Goal: Task Accomplishment & Management: Use online tool/utility

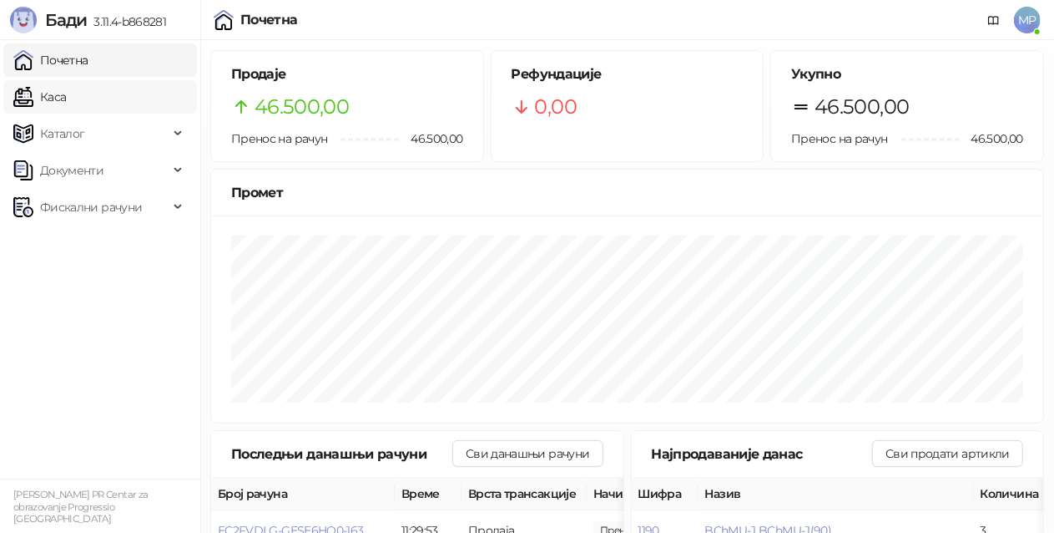
click at [60, 86] on link "Каса" at bounding box center [39, 96] width 53 height 33
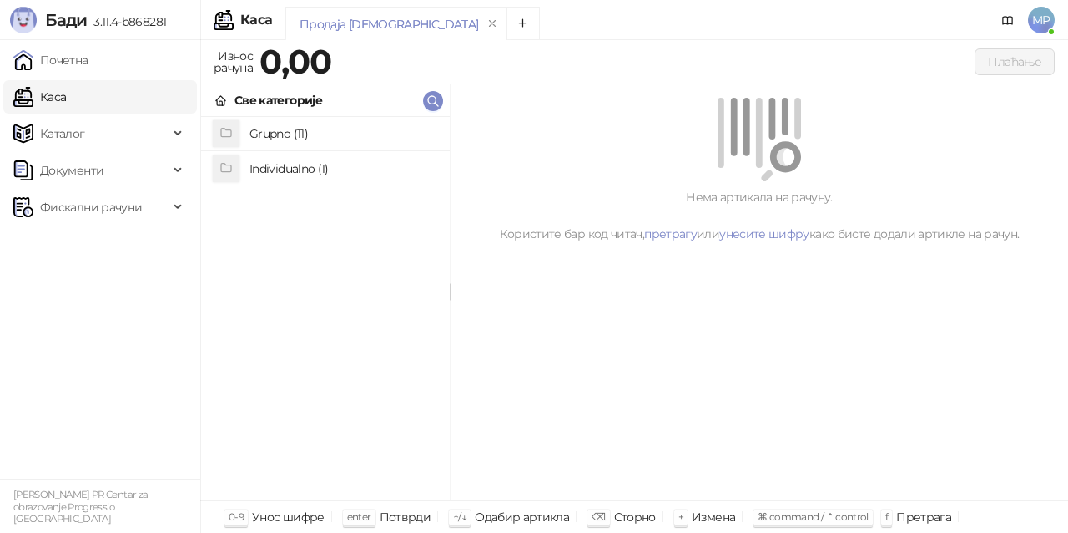
click at [314, 134] on h4 "Grupno (11)" at bounding box center [343, 133] width 187 height 27
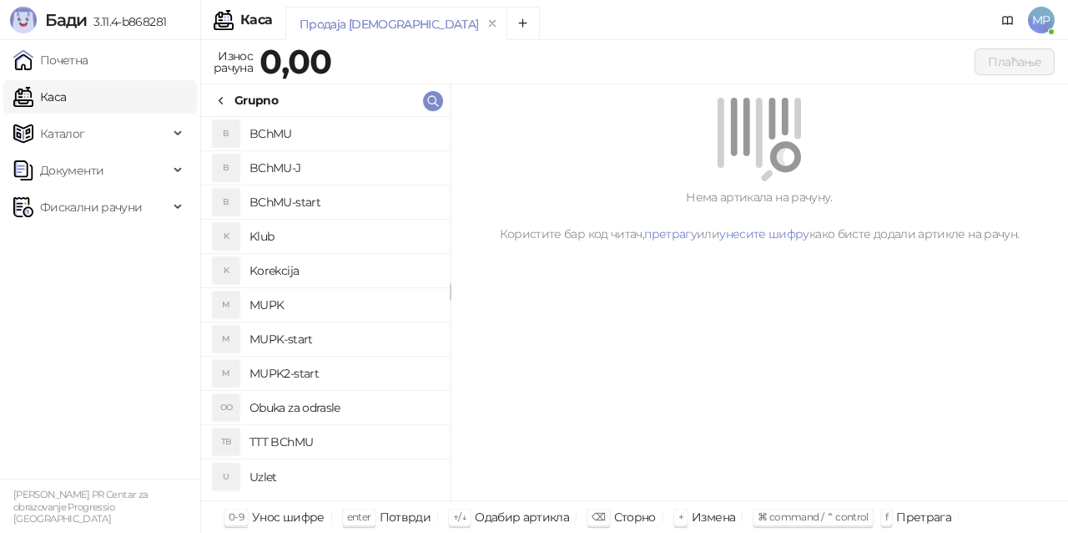
click at [331, 339] on h4 "MUPK-start" at bounding box center [343, 339] width 187 height 27
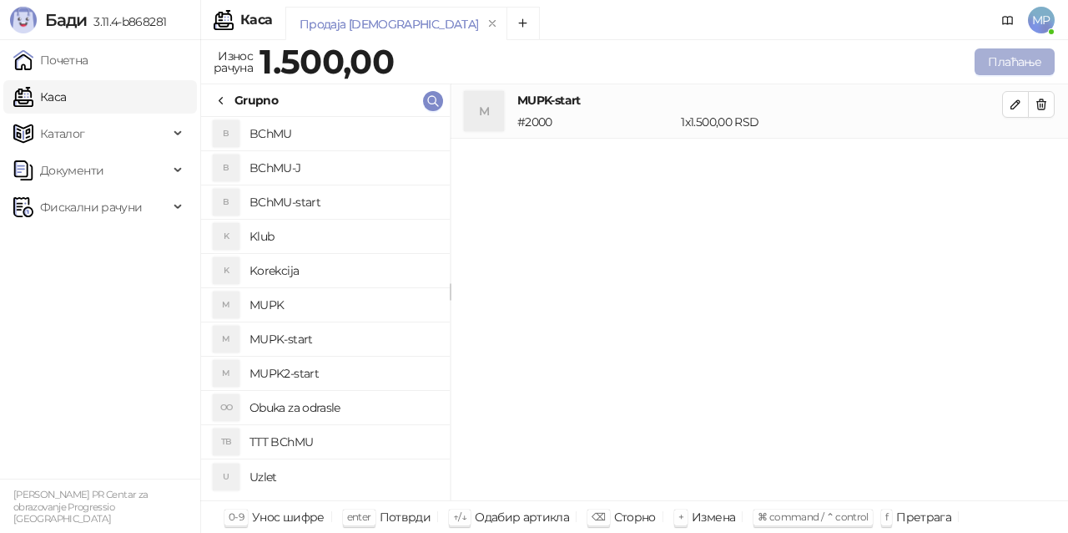
click at [1000, 55] on button "Плаћање" at bounding box center [1015, 61] width 80 height 27
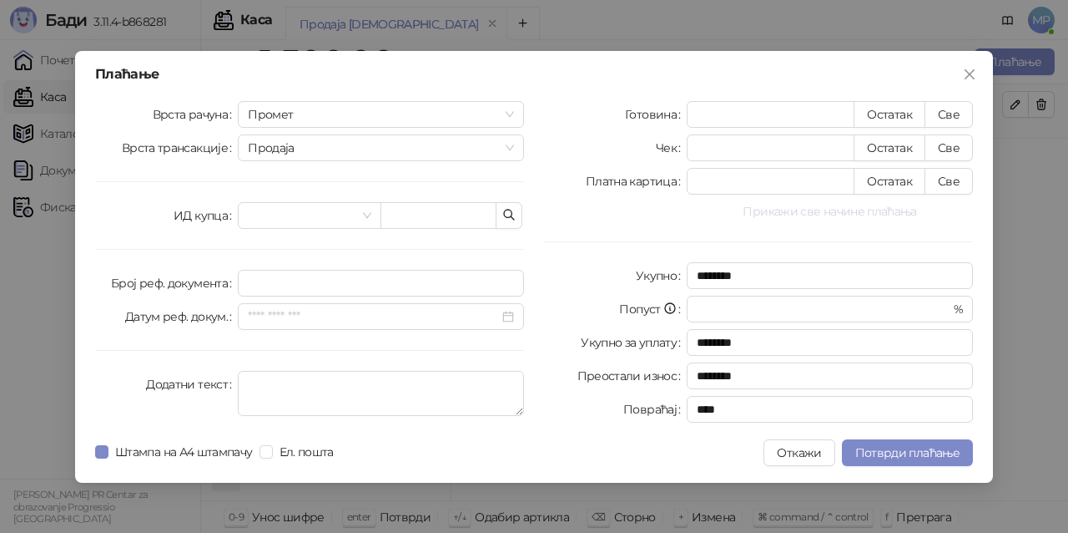
click at [840, 209] on button "Прикажи све начине плаћања" at bounding box center [830, 211] width 286 height 20
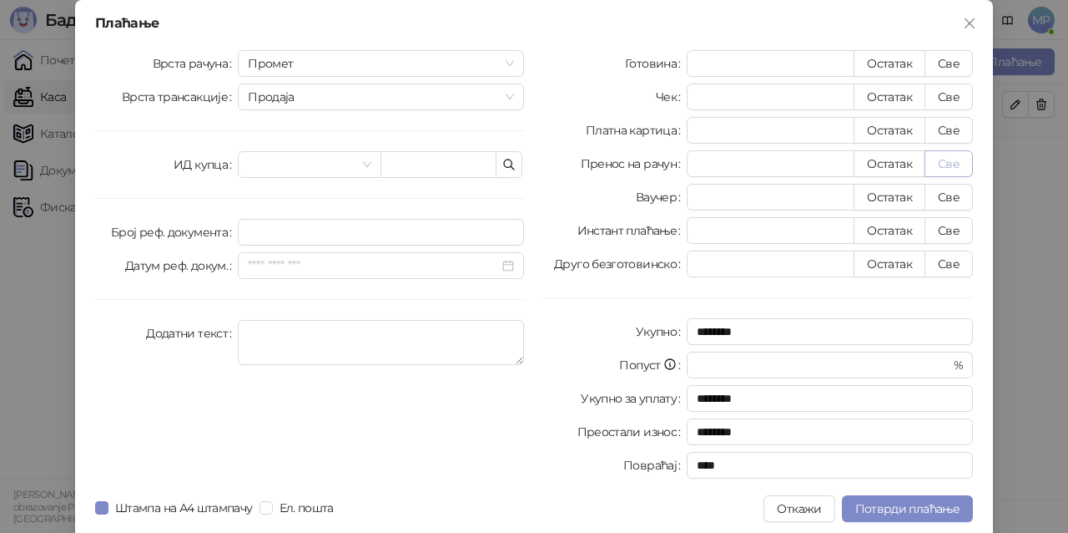
click at [940, 163] on button "Све" at bounding box center [949, 163] width 48 height 27
type input "****"
click at [948, 504] on span "Потврди плаћање" at bounding box center [908, 508] width 104 height 15
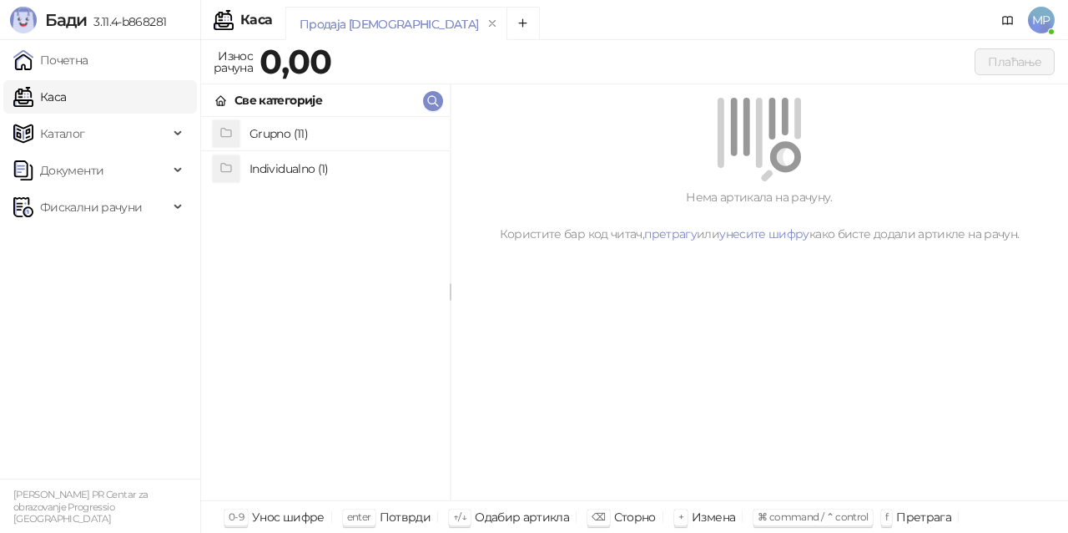
click at [304, 124] on h4 "Grupno (11)" at bounding box center [343, 133] width 187 height 27
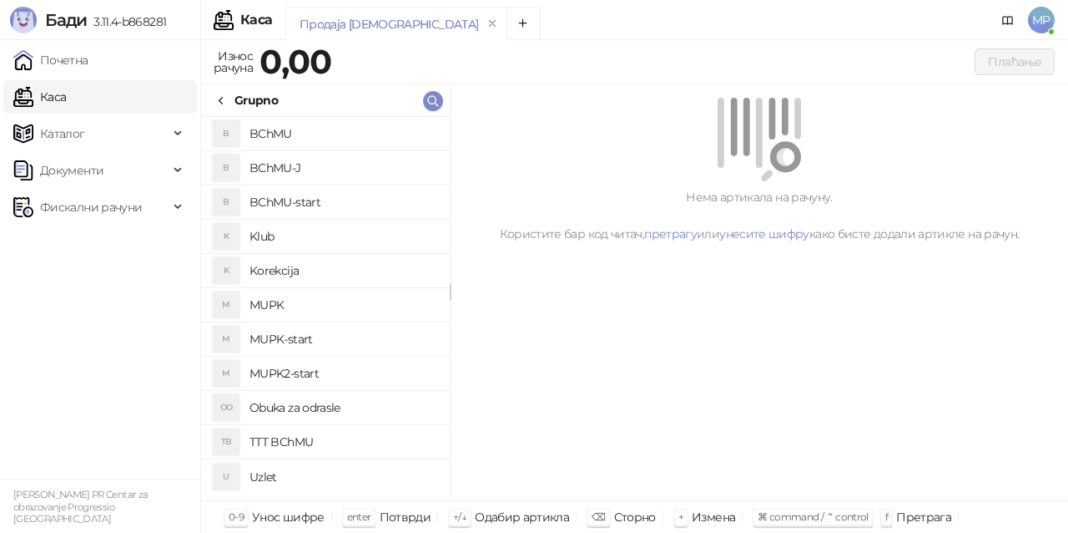
click at [325, 336] on h4 "MUPK-start" at bounding box center [343, 339] width 187 height 27
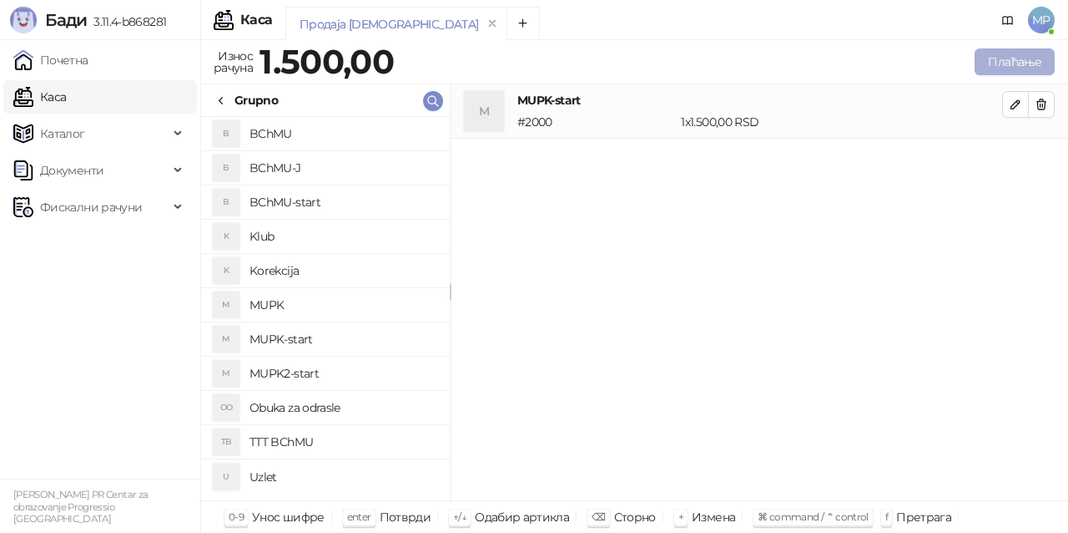
click at [1012, 60] on button "Плаћање" at bounding box center [1015, 61] width 80 height 27
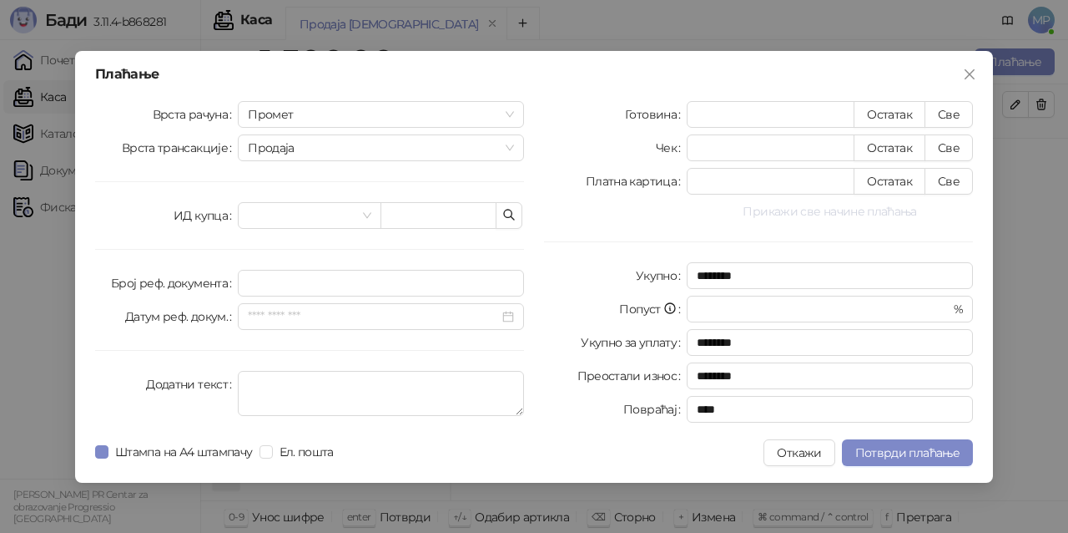
click at [793, 211] on button "Прикажи све начине плаћања" at bounding box center [830, 211] width 286 height 20
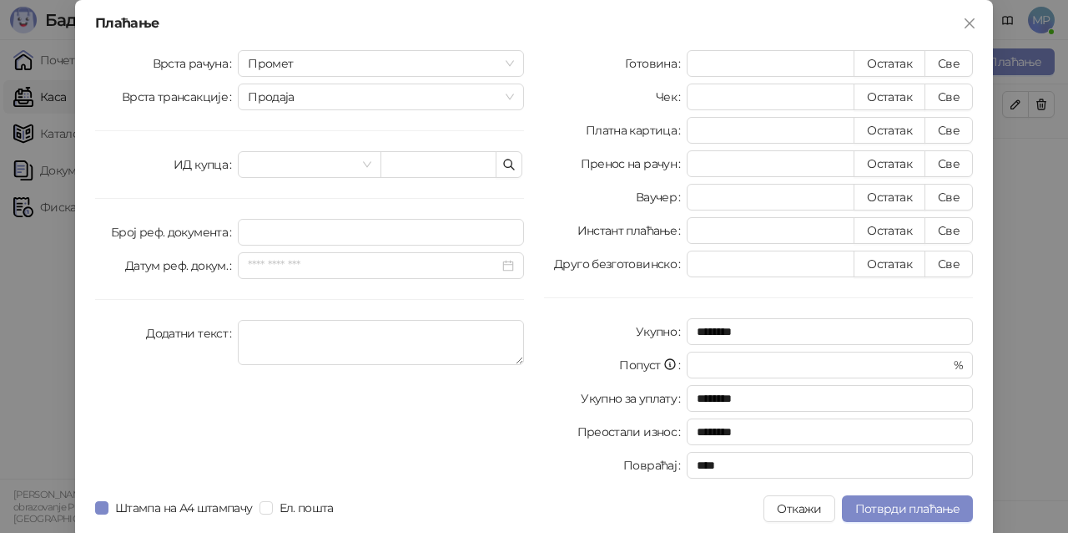
drag, startPoint x: 957, startPoint y: 159, endPoint x: 948, endPoint y: 181, distance: 24.0
click at [955, 159] on button "Све" at bounding box center [949, 163] width 48 height 27
type input "****"
click at [914, 506] on span "Потврди плаћање" at bounding box center [908, 508] width 104 height 15
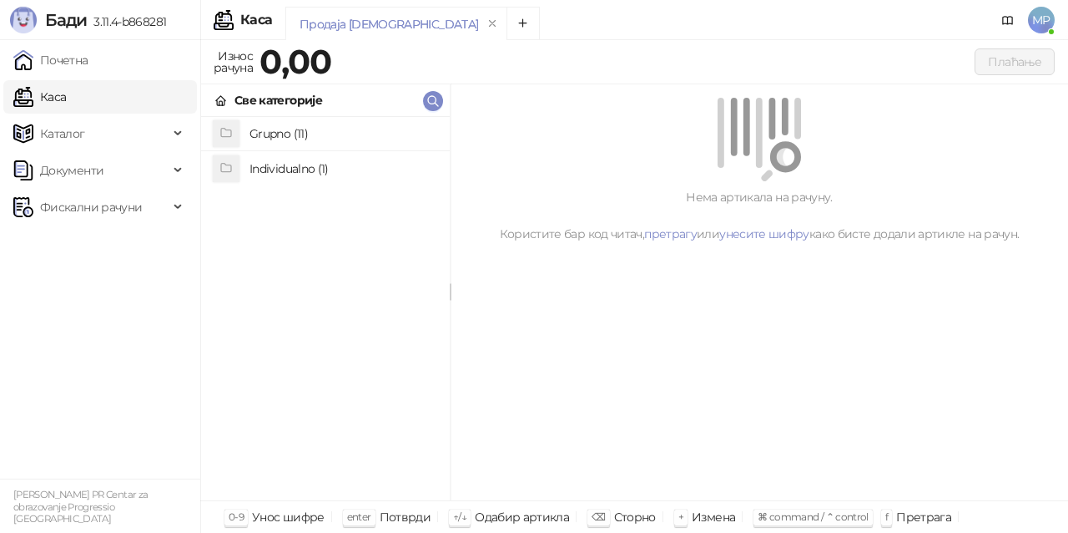
click at [317, 137] on h4 "Grupno (11)" at bounding box center [343, 133] width 187 height 27
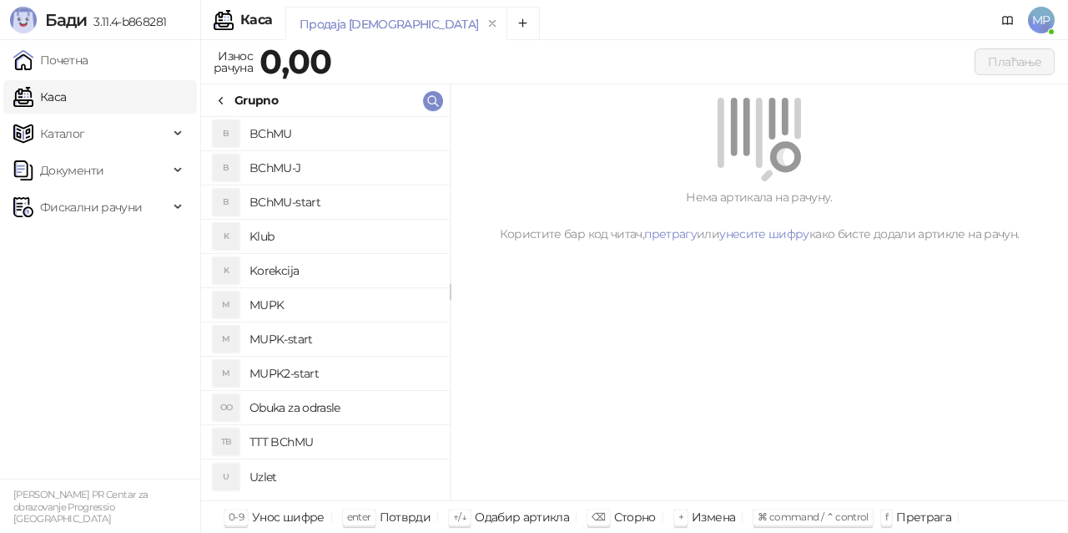
click at [327, 297] on h4 "MUPK" at bounding box center [343, 304] width 187 height 27
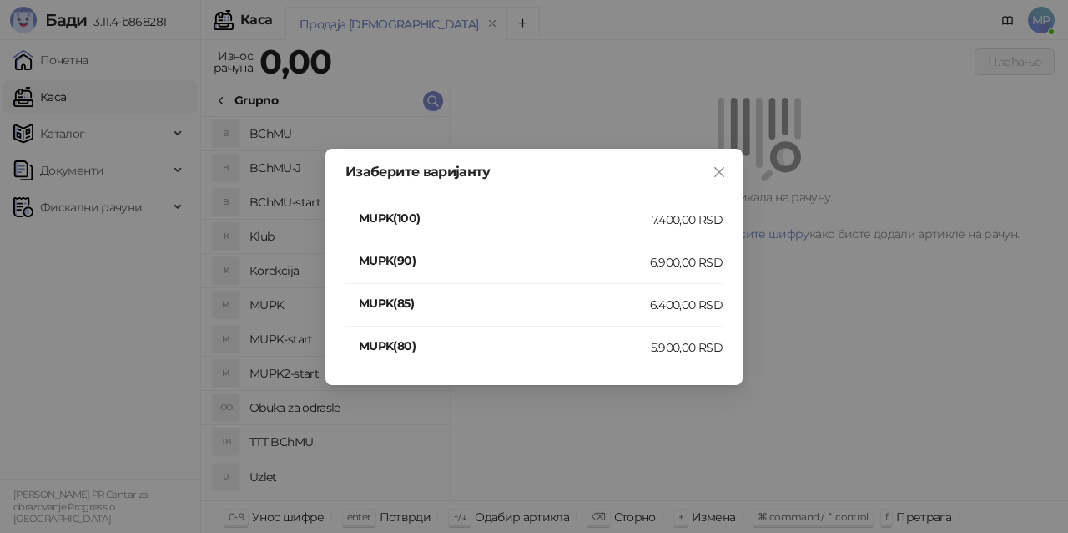
click at [699, 222] on div "7.400,00 RSD" at bounding box center [687, 219] width 71 height 18
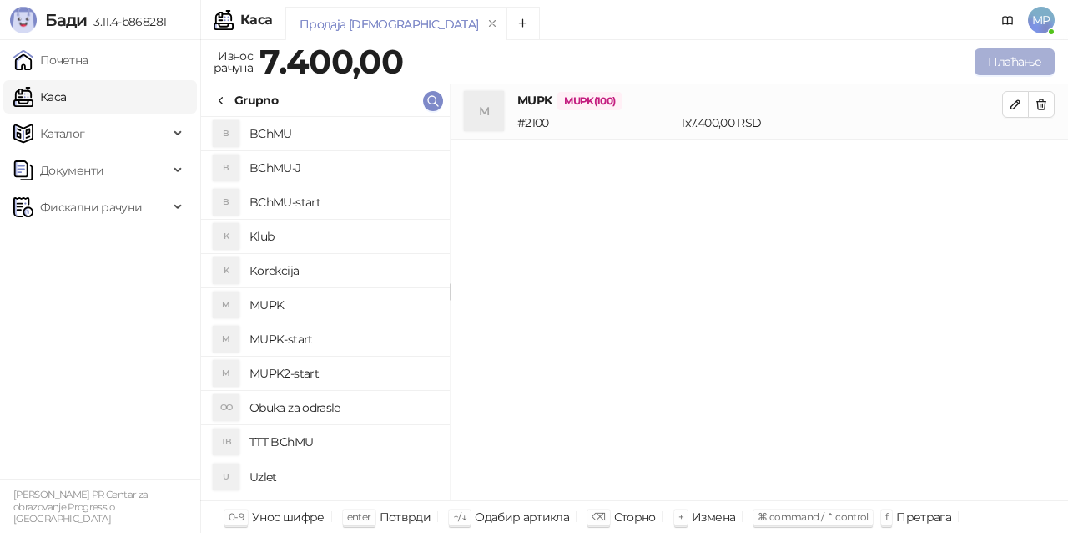
click at [1012, 64] on button "Плаћање" at bounding box center [1015, 61] width 80 height 27
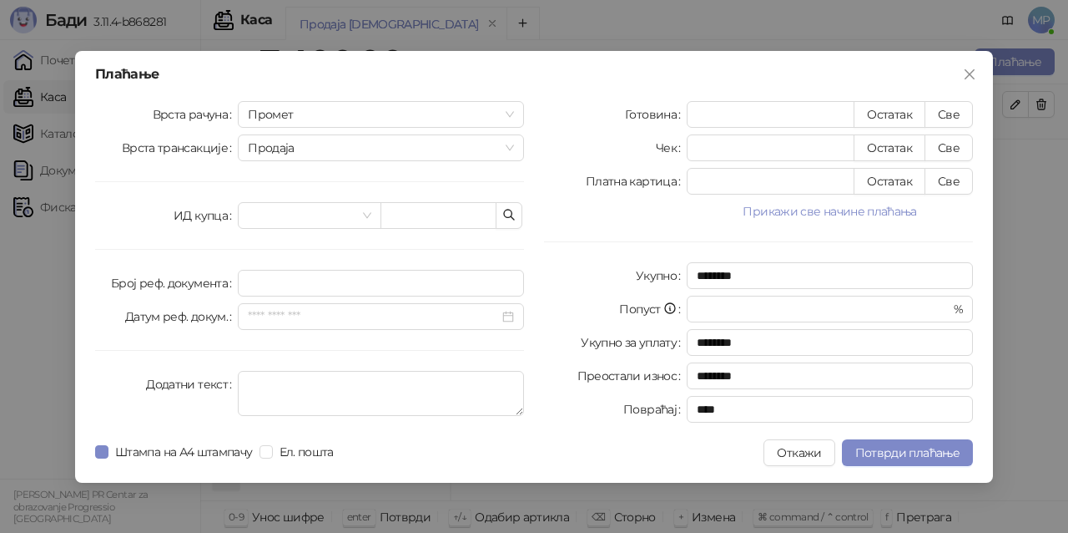
click at [772, 209] on button "Прикажи све начине плаћања" at bounding box center [830, 211] width 286 height 20
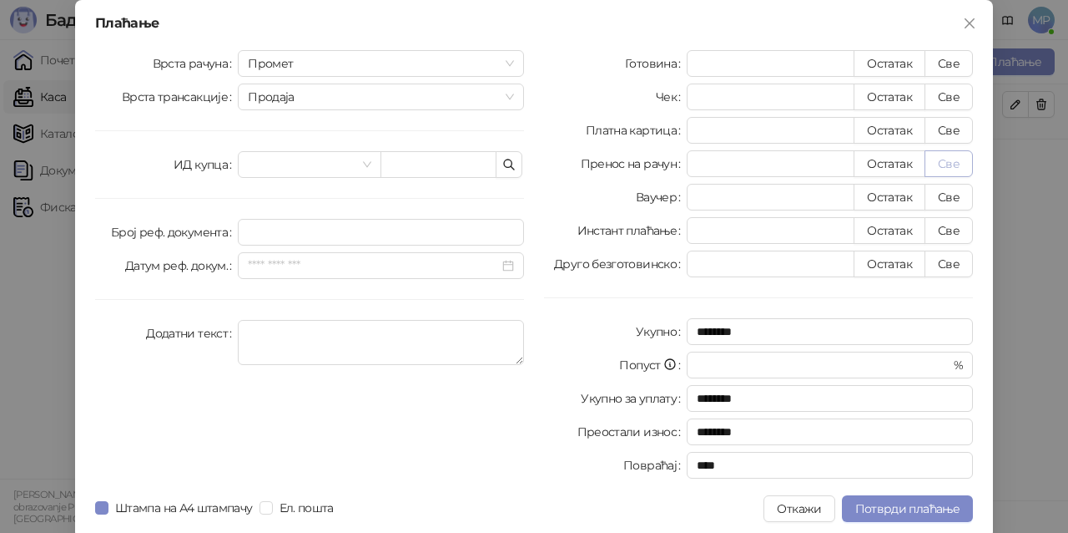
click at [949, 160] on button "Све" at bounding box center [949, 163] width 48 height 27
type input "****"
click at [935, 511] on span "Потврди плаћање" at bounding box center [908, 508] width 104 height 15
